Goal: Task Accomplishment & Management: Manage account settings

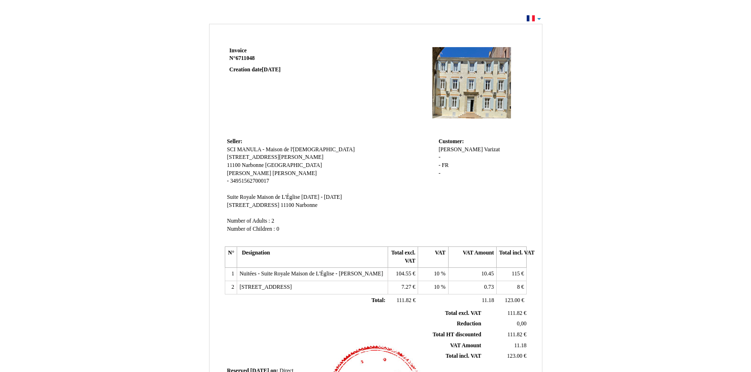
click at [539, 17] on div "Invoice Invoice N° 6711048 6711048 Creation date [DATE] Seller: Seller: SCI MAN…" at bounding box center [375, 286] width 751 height 548
click at [539, 20] on div "Invoice Invoice N° 6711048 6711048 Creation date [DATE] Seller: Seller: SCI MAN…" at bounding box center [375, 286] width 751 height 548
click at [694, 53] on div "Invoice Invoice N° 6711048 6711048 Creation date [DATE] Seller: Seller: SCI MAN…" at bounding box center [375, 286] width 751 height 548
